Goal: Find specific fact: Find specific page/section

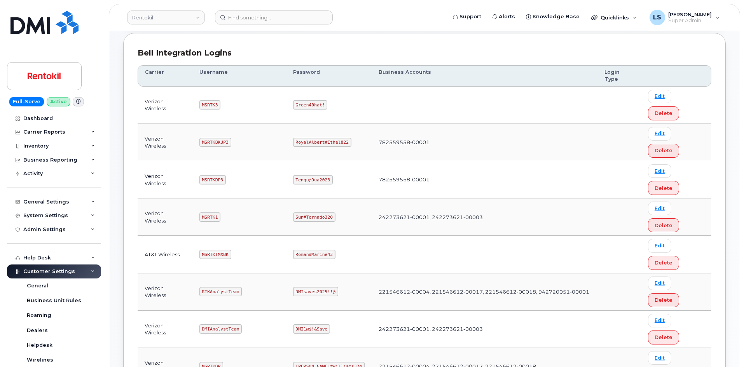
scroll to position [117, 0]
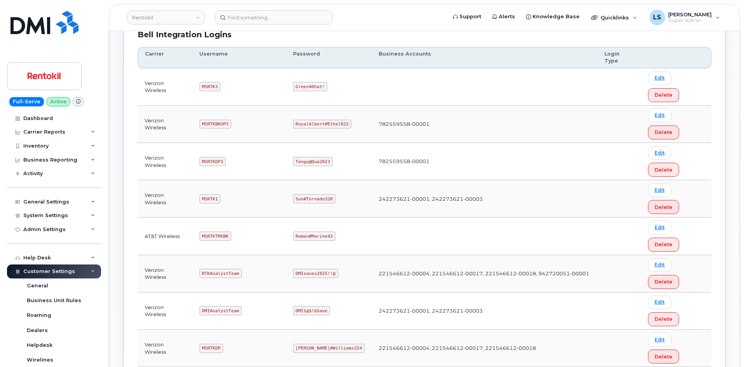
copy code "Coventry#Hoard327"
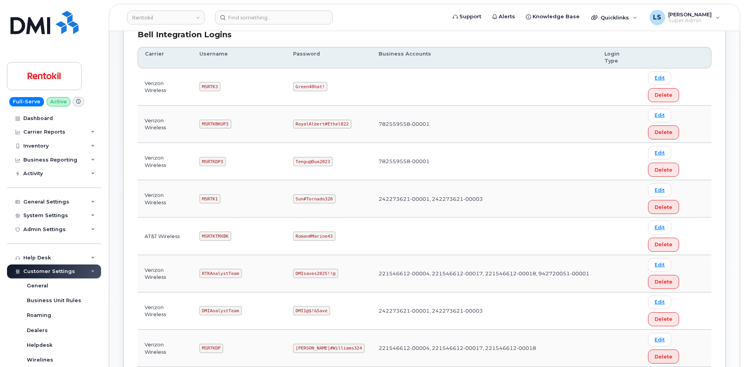
copy code "Coventry#Hoard327"
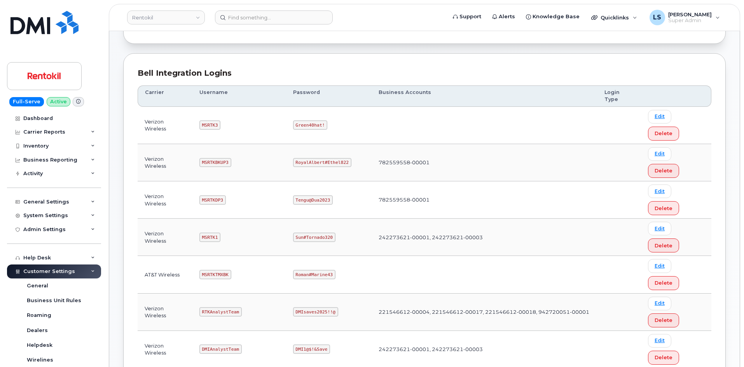
scroll to position [78, 0]
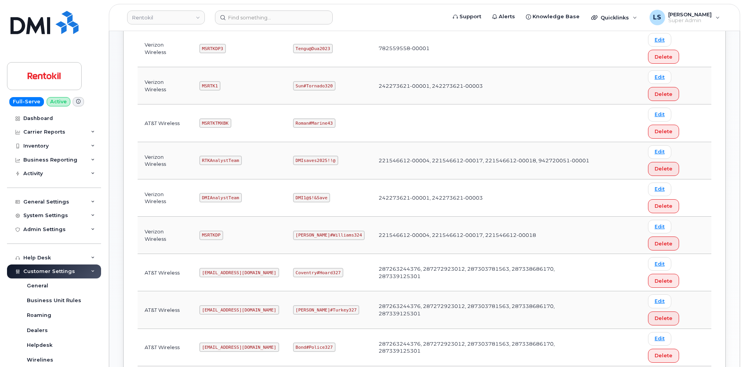
scroll to position [233, 0]
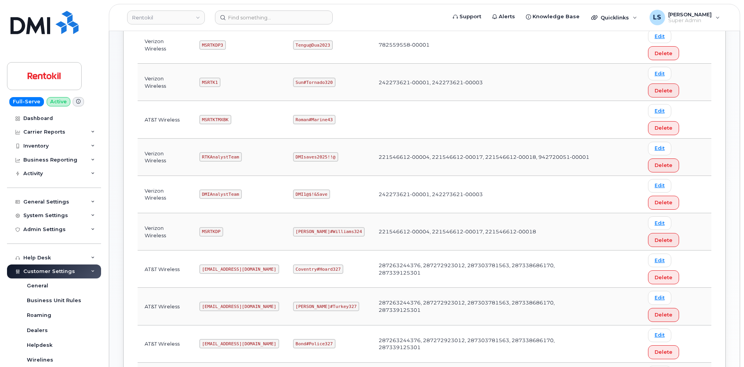
copy code "Butte#Tariffs43"
drag, startPoint x: 222, startPoint y: 117, endPoint x: 229, endPoint y: 119, distance: 7.3
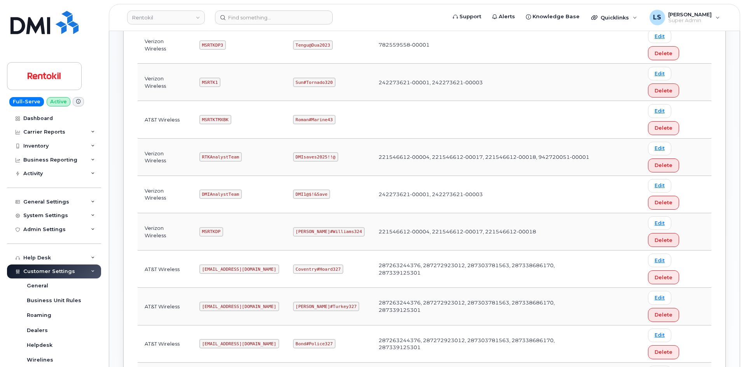
click at [222, 265] on code "[EMAIL_ADDRESS][DOMAIN_NAME]" at bounding box center [239, 269] width 80 height 9
click at [310, 265] on code "Coventry#Hoard327" at bounding box center [318, 269] width 51 height 9
click at [311, 265] on code "Coventry#Hoard327" at bounding box center [318, 269] width 51 height 9
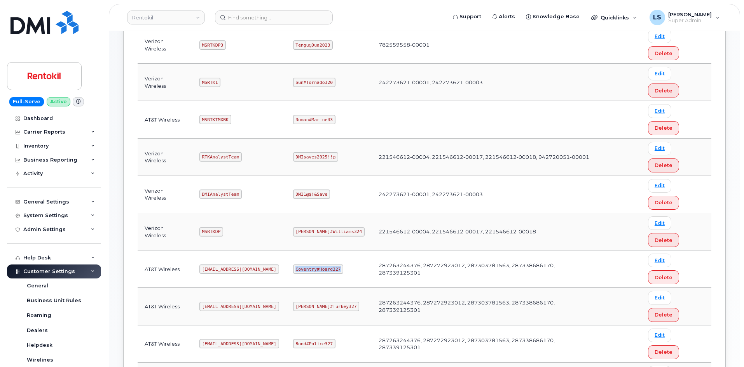
copy code "Coventry#Hoard327"
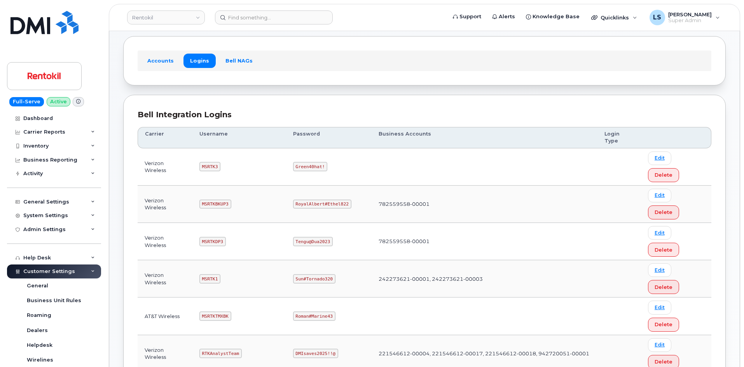
scroll to position [0, 0]
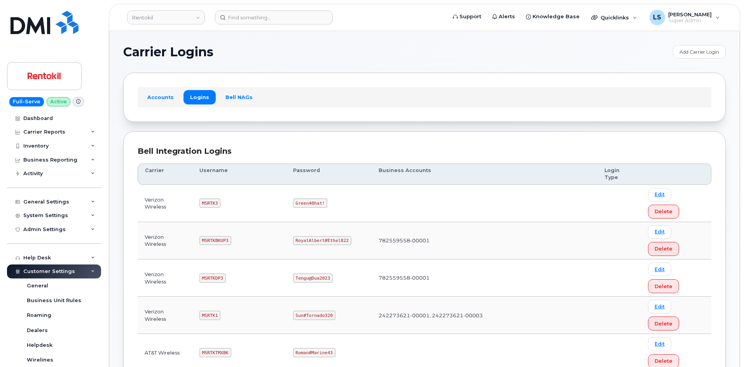
click at [222, 195] on td "MSRTK3" at bounding box center [239, 203] width 94 height 37
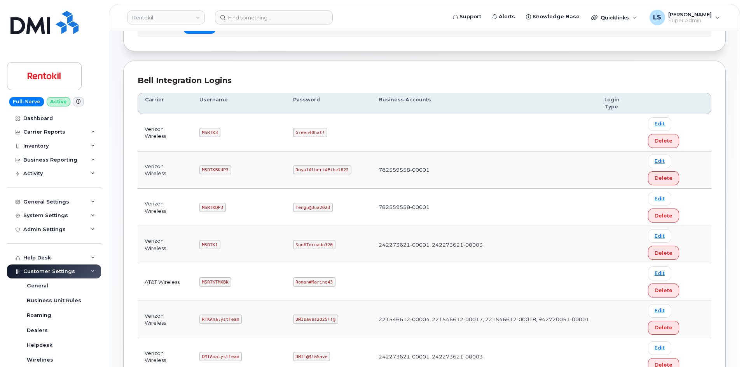
scroll to position [156, 0]
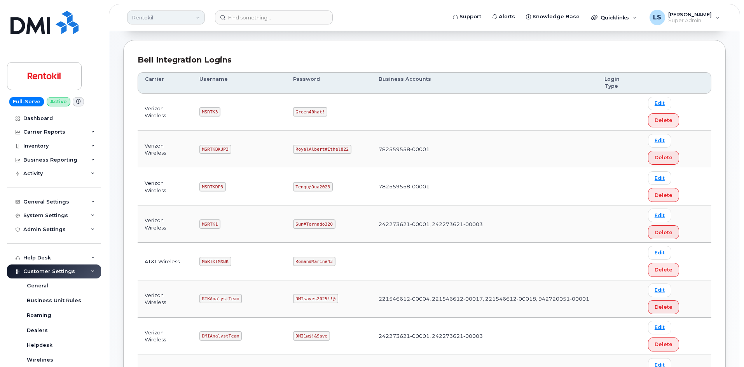
scroll to position [78, 0]
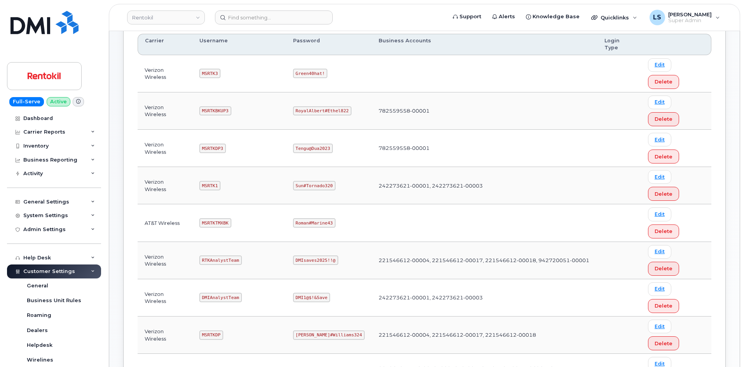
scroll to position [117, 0]
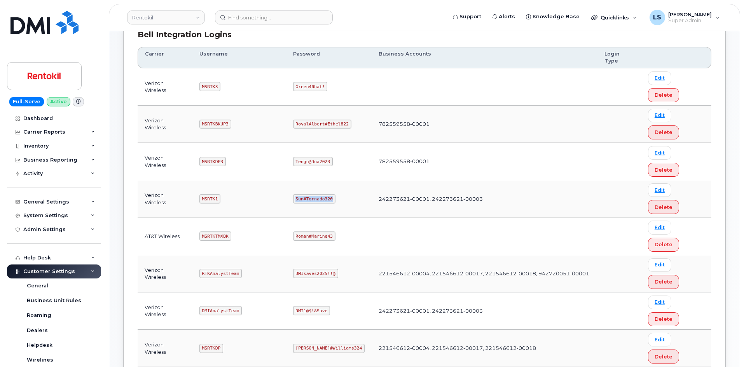
drag, startPoint x: 296, startPoint y: 131, endPoint x: 332, endPoint y: 131, distance: 36.2
click at [332, 194] on code "Sun#Tornado320" at bounding box center [314, 198] width 42 height 9
copy code "Sun#Tornado320"
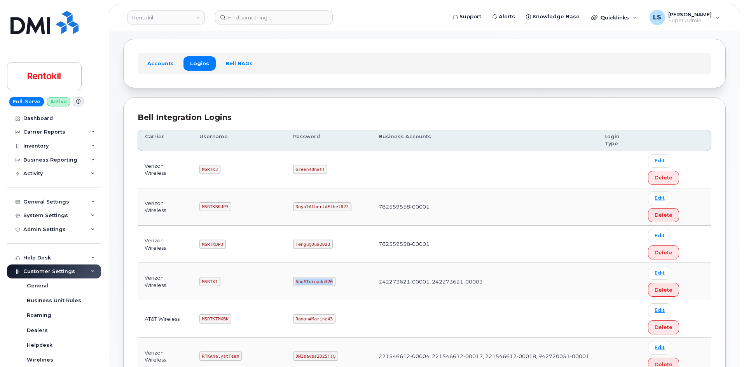
scroll to position [0, 0]
